Goal: Find specific page/section: Find specific page/section

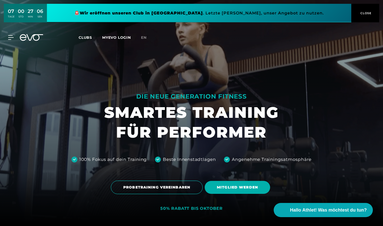
click at [368, 11] on span "CLOSE" at bounding box center [365, 13] width 12 height 5
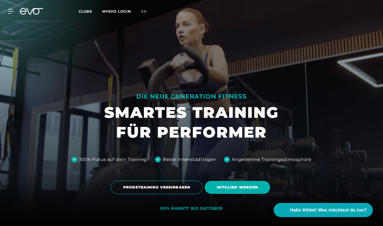
click at [90, 12] on span "Clubs" at bounding box center [85, 11] width 13 height 5
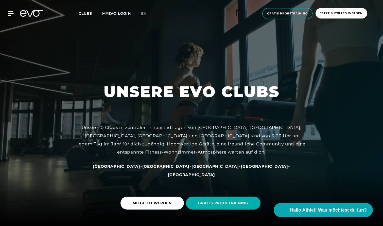
click at [88, 12] on span "Clubs" at bounding box center [85, 13] width 13 height 5
click at [9, 14] on icon at bounding box center [11, 13] width 7 height 5
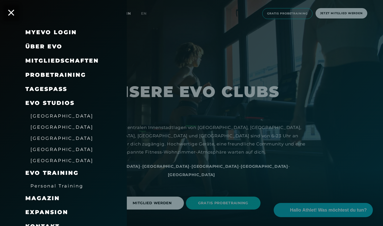
click at [50, 148] on span "[GEOGRAPHIC_DATA]" at bounding box center [61, 149] width 63 height 5
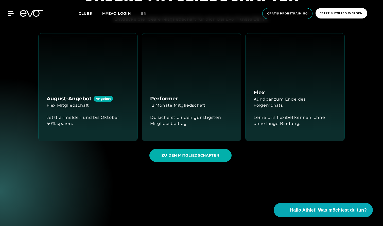
scroll to position [553, 0]
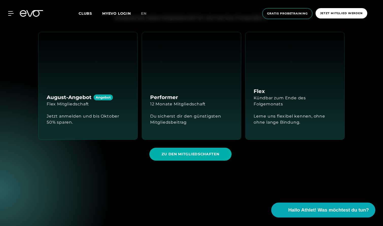
click at [320, 204] on button "Hallo Athlet! Was möchtest du tun?" at bounding box center [323, 210] width 104 height 15
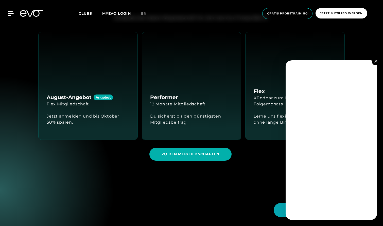
click at [376, 63] on button at bounding box center [376, 61] width 8 height 8
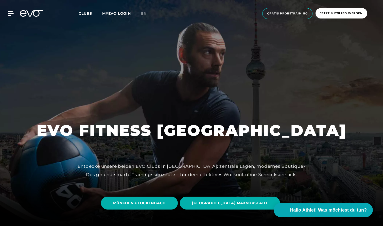
scroll to position [0, 0]
click at [11, 12] on icon at bounding box center [11, 13] width 7 height 5
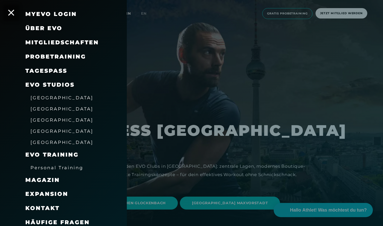
scroll to position [18, 0]
click at [53, 205] on span "Kontakt" at bounding box center [42, 208] width 34 height 7
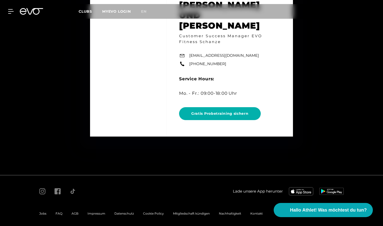
scroll to position [2769, 0]
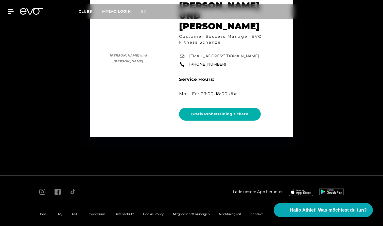
click at [39, 212] on span "Jobs" at bounding box center [42, 214] width 7 height 4
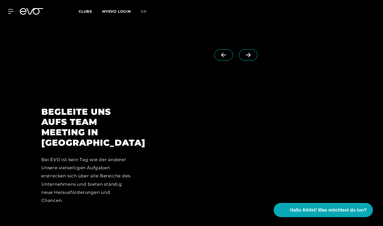
scroll to position [1383, 0]
